Goal: Task Accomplishment & Management: Use online tool/utility

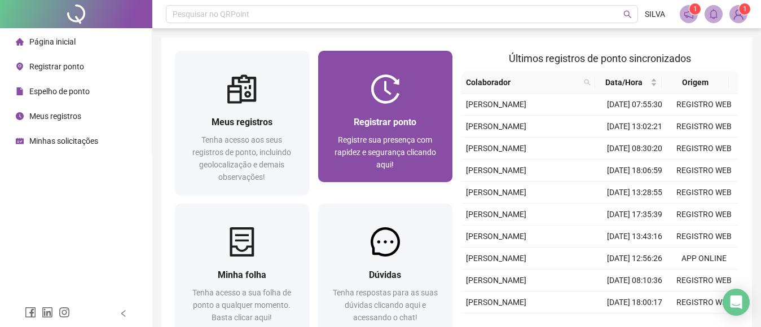
click at [400, 91] on div at bounding box center [385, 88] width 134 height 29
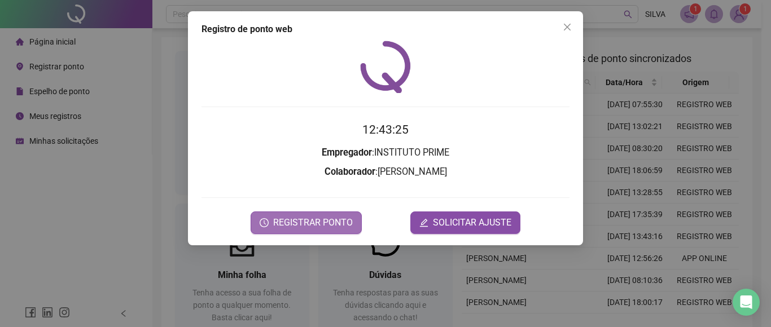
click at [326, 224] on span "REGISTRAR PONTO" at bounding box center [313, 223] width 80 height 14
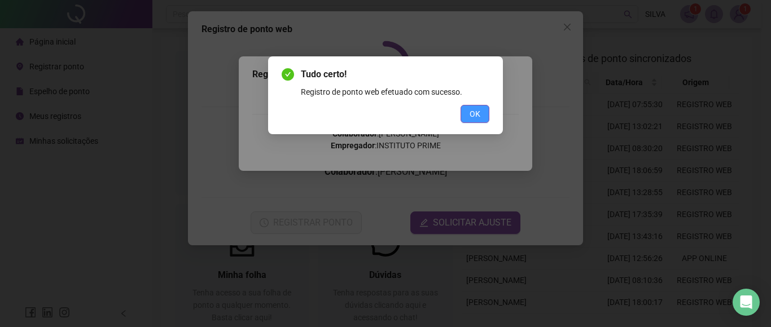
click at [481, 113] on button "OK" at bounding box center [474, 114] width 29 height 18
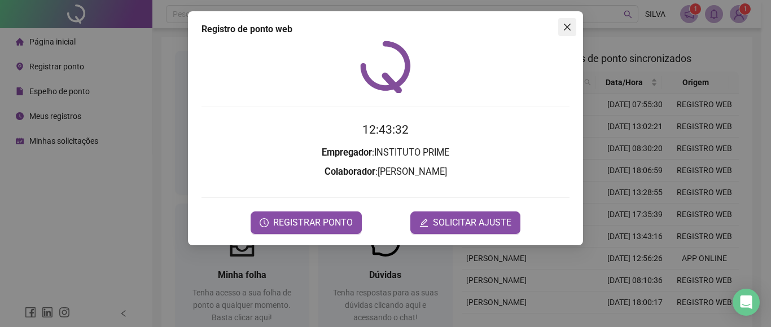
click at [565, 28] on icon "close" at bounding box center [566, 27] width 9 height 9
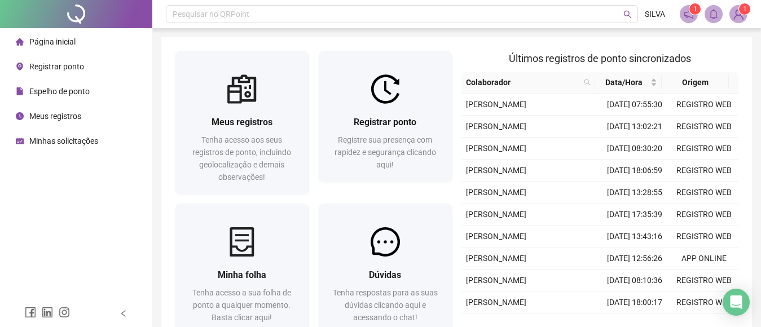
click at [731, 17] on img at bounding box center [738, 14] width 17 height 17
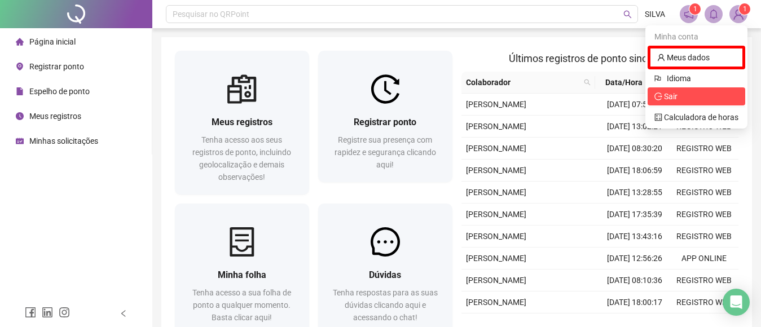
click at [690, 95] on span "Sair" at bounding box center [696, 96] width 84 height 12
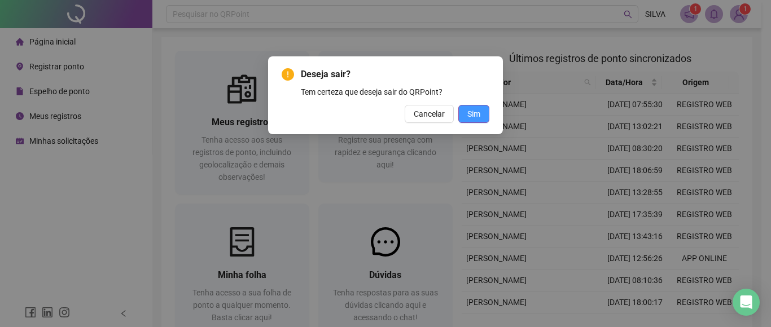
click at [482, 111] on button "Sim" at bounding box center [473, 114] width 31 height 18
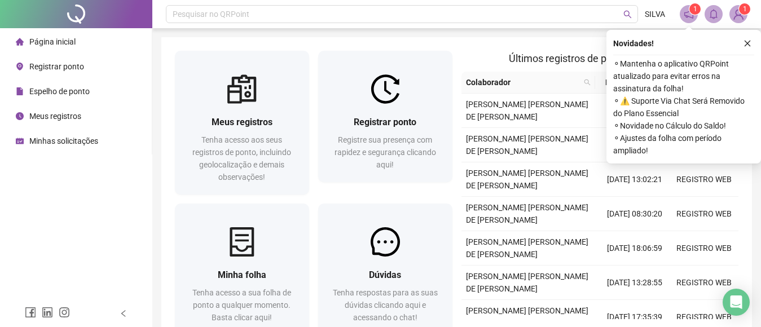
click at [748, 44] on icon "close" at bounding box center [748, 43] width 8 height 8
